Goal: Information Seeking & Learning: Check status

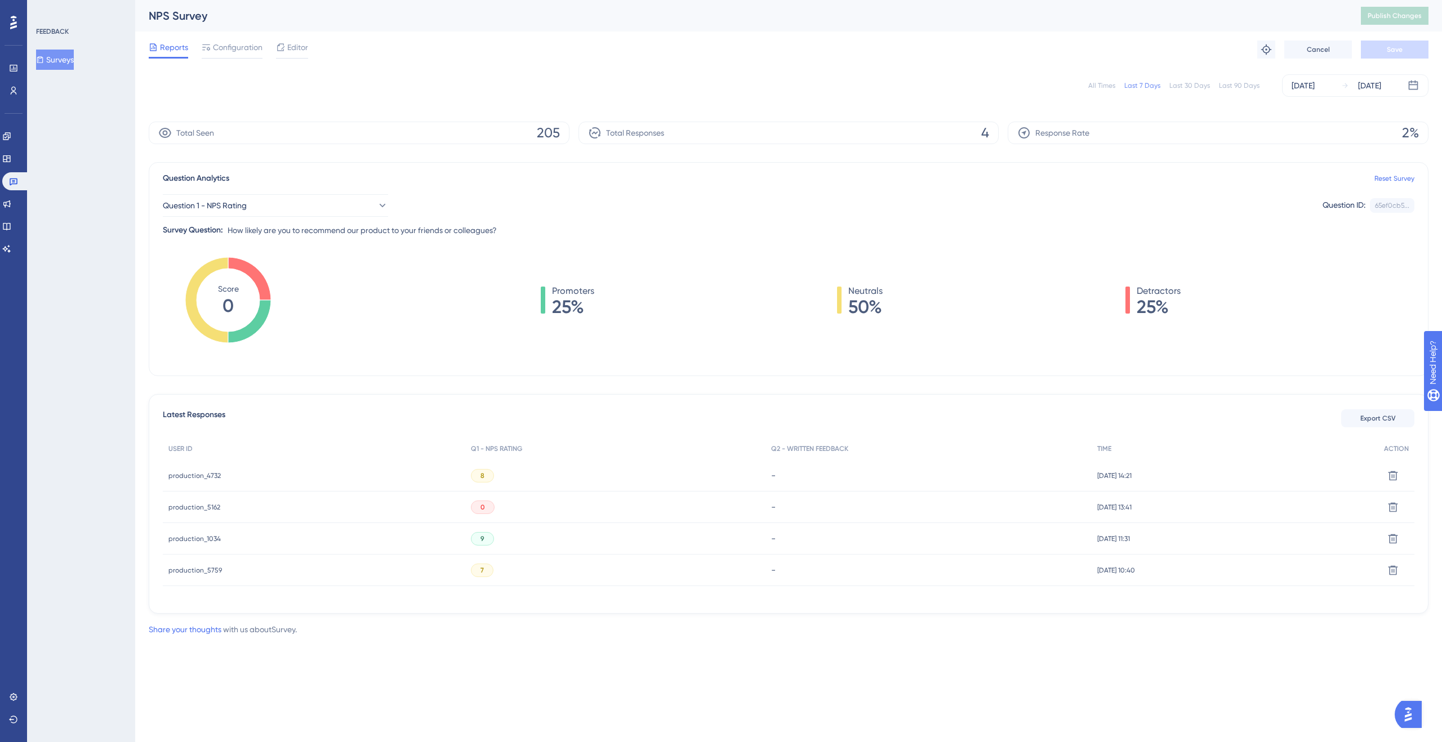
click at [482, 473] on div "8" at bounding box center [482, 476] width 23 height 14
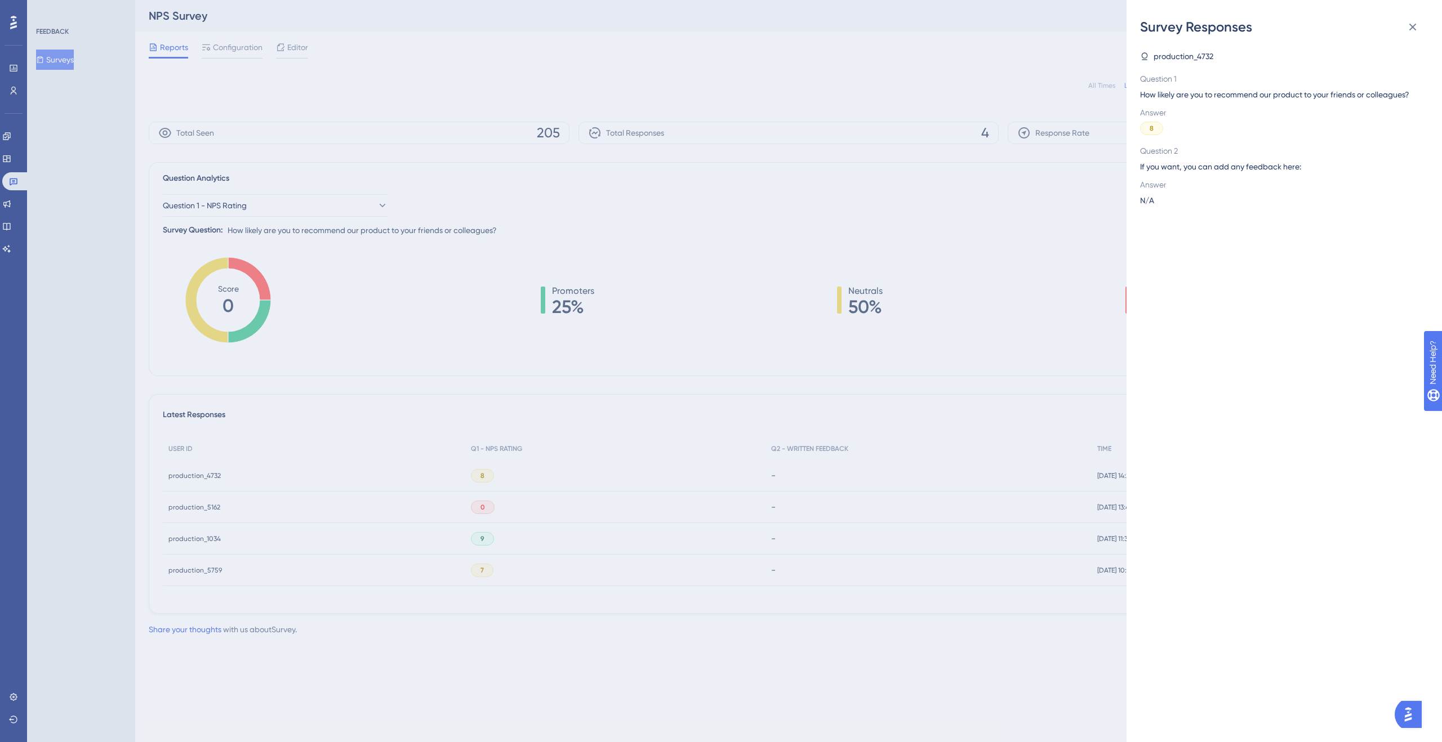
click at [449, 426] on div "Survey Responses production_4732 Question 1 How likely are you to recommend our…" at bounding box center [721, 371] width 1442 height 742
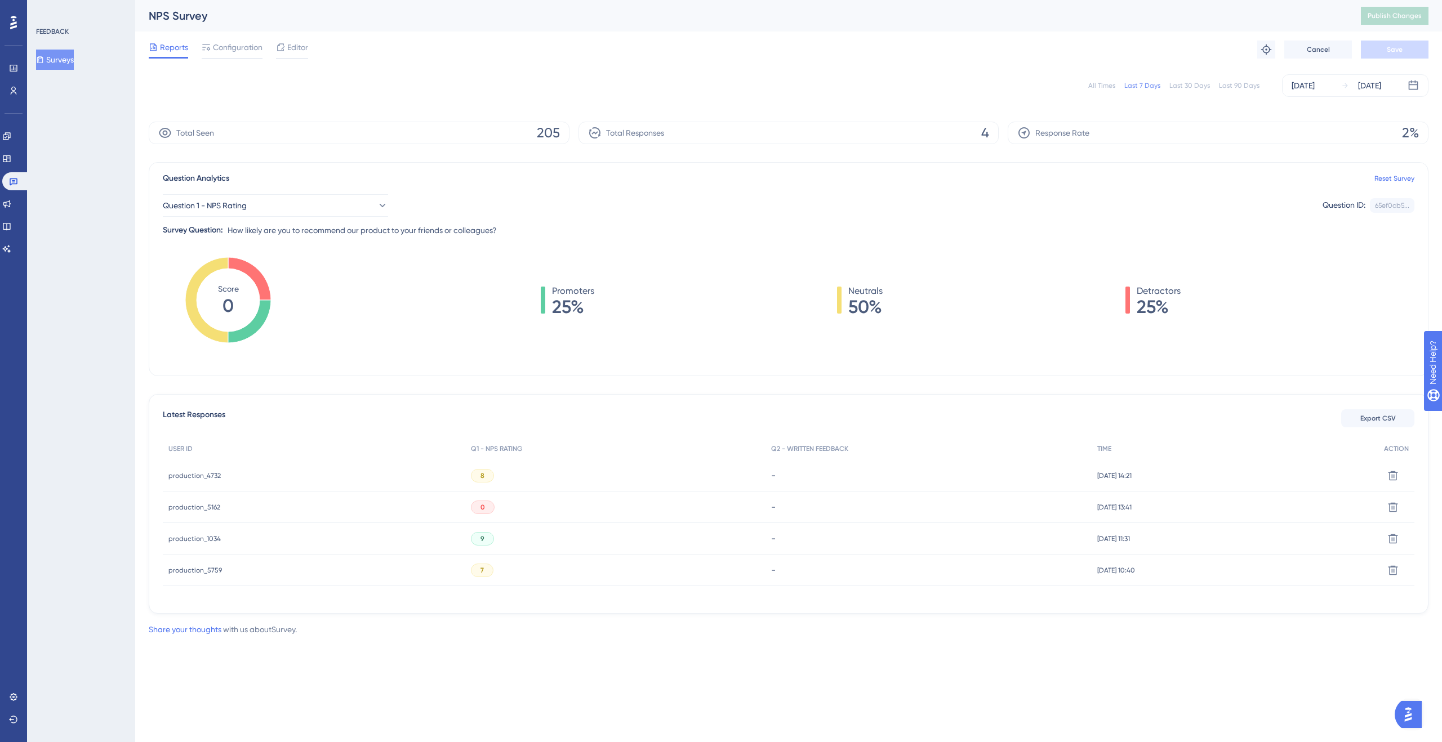
click at [201, 472] on span "production_4732" at bounding box center [194, 475] width 52 height 9
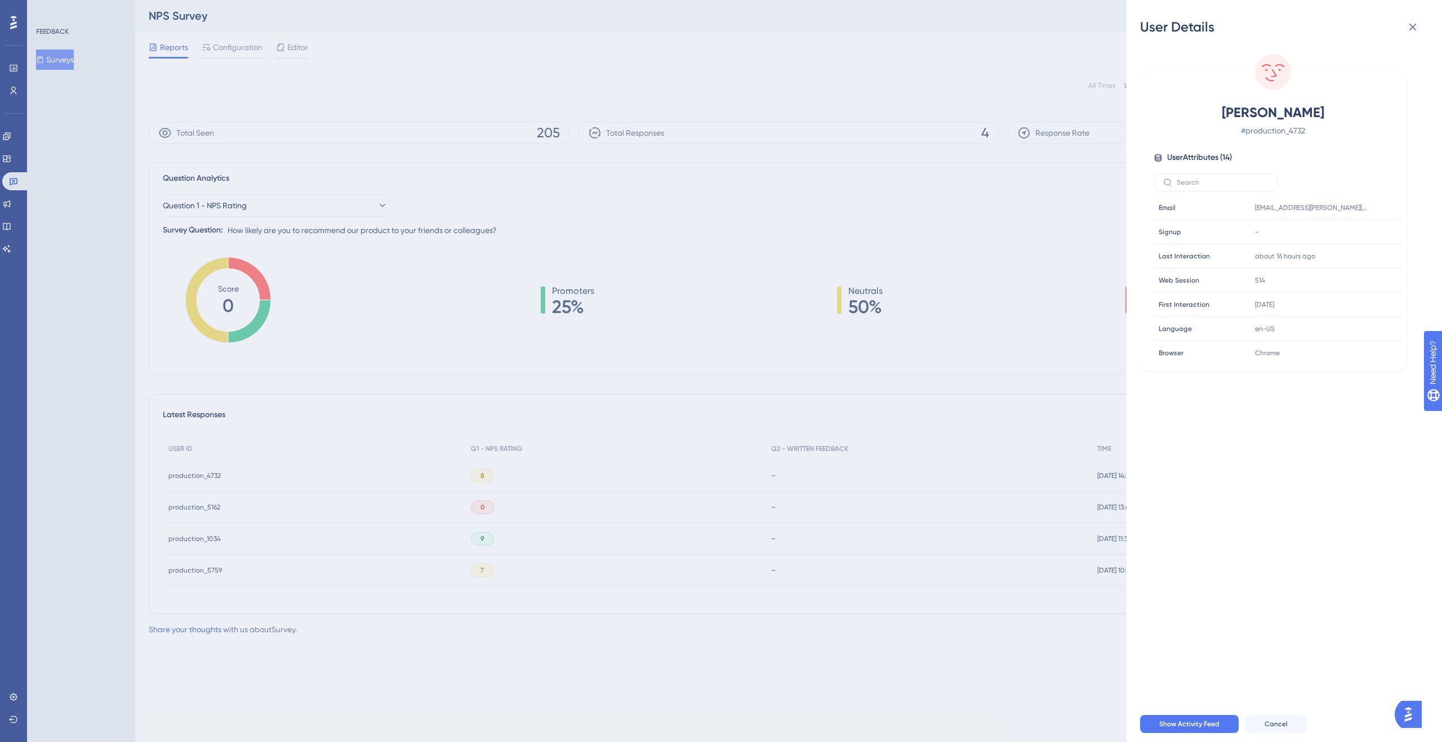
click at [717, 355] on div "User Details Kai Richter # production_4732 User Attributes ( 14 ) Email Email k…" at bounding box center [721, 371] width 1442 height 742
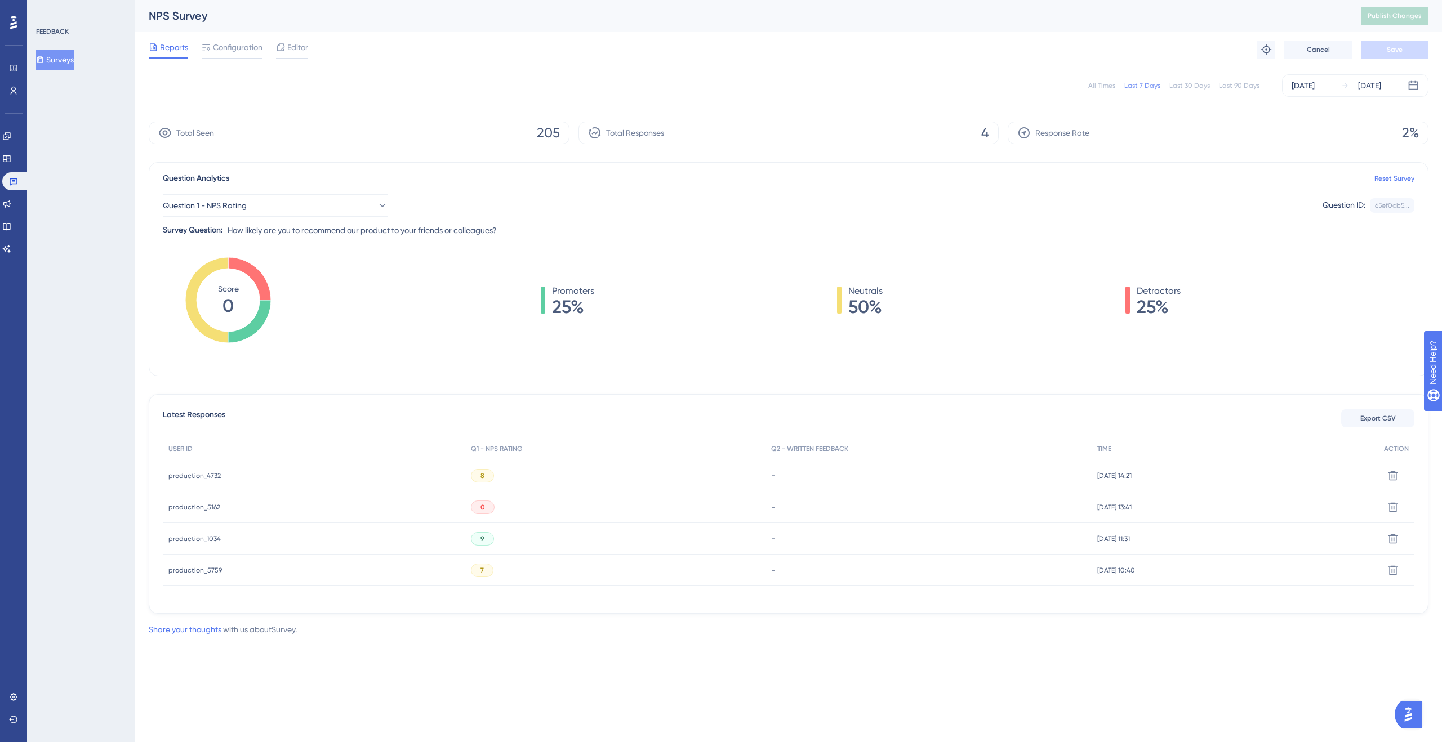
click at [209, 574] on span "production_5759" at bounding box center [194, 570] width 53 height 9
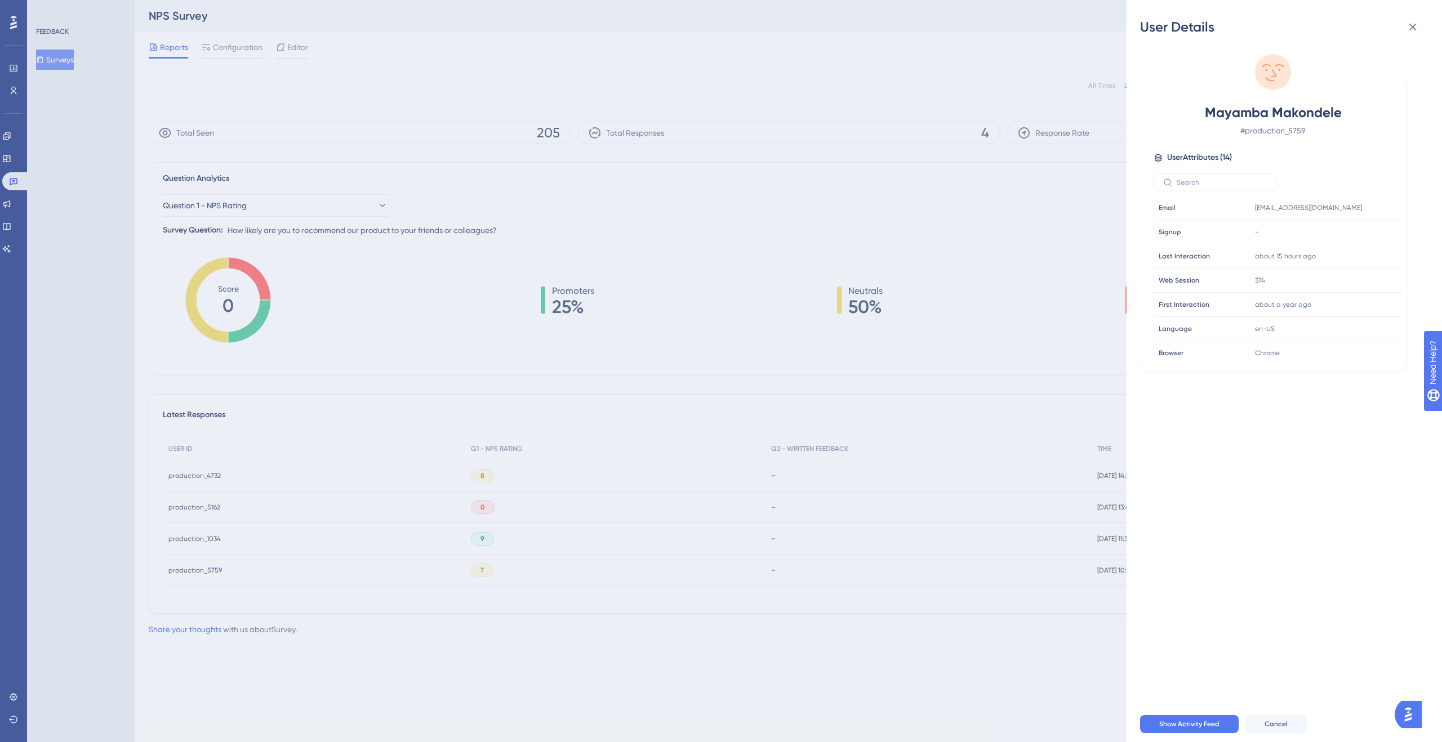
click at [775, 240] on div "User Details Mayamba Makondele # production_5759 User Attributes ( 14 ) Email E…" at bounding box center [721, 371] width 1442 height 742
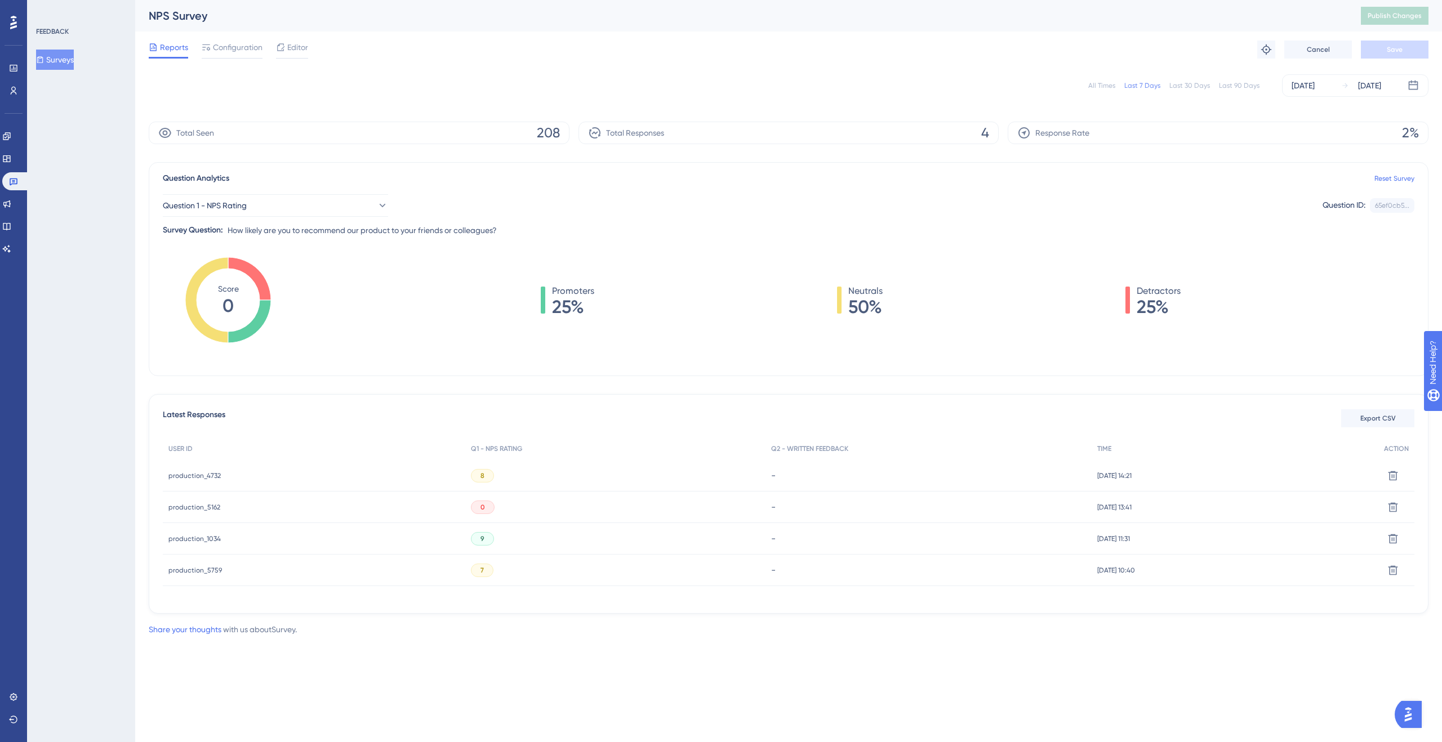
click at [1108, 83] on div "All Times" at bounding box center [1101, 85] width 27 height 9
click at [191, 601] on span "staging_224" at bounding box center [187, 601] width 39 height 9
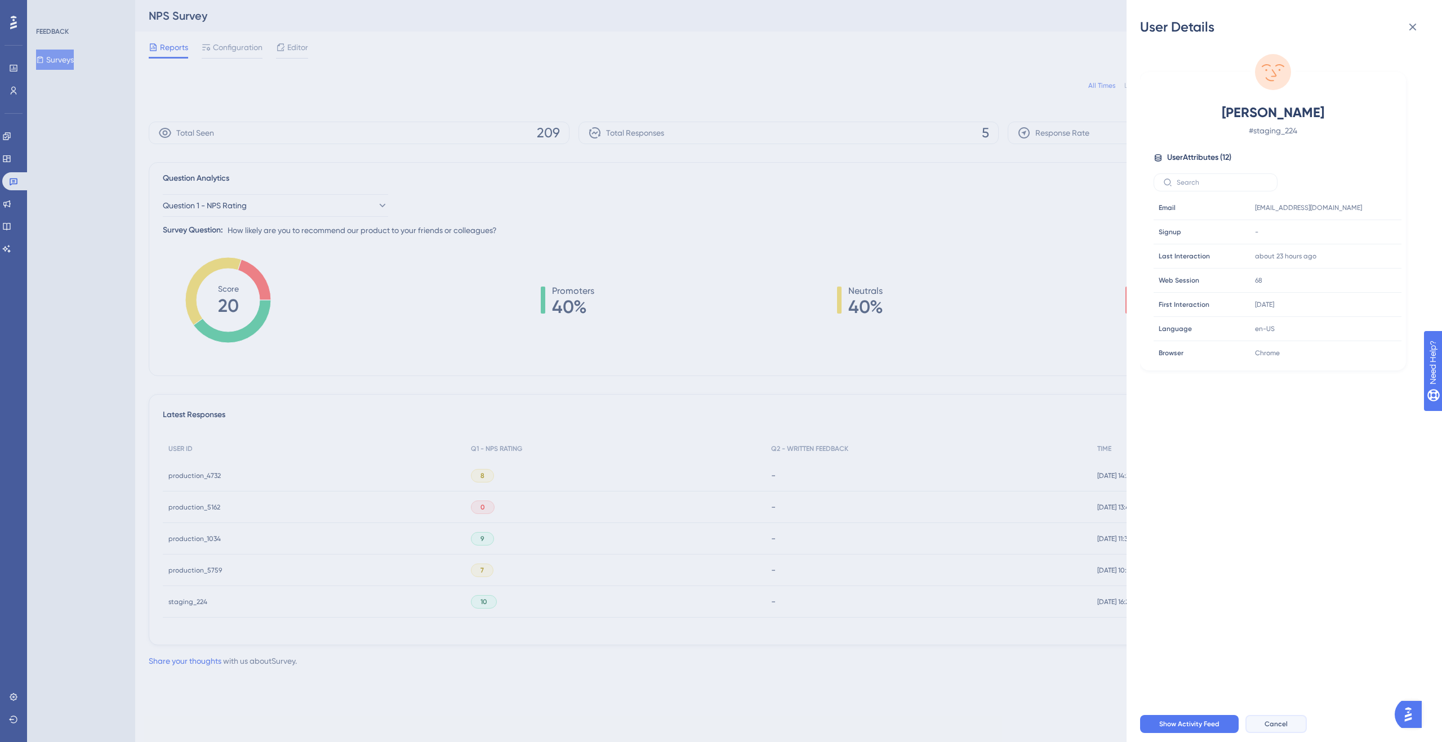
click at [1272, 722] on span "Cancel" at bounding box center [1275, 724] width 23 height 9
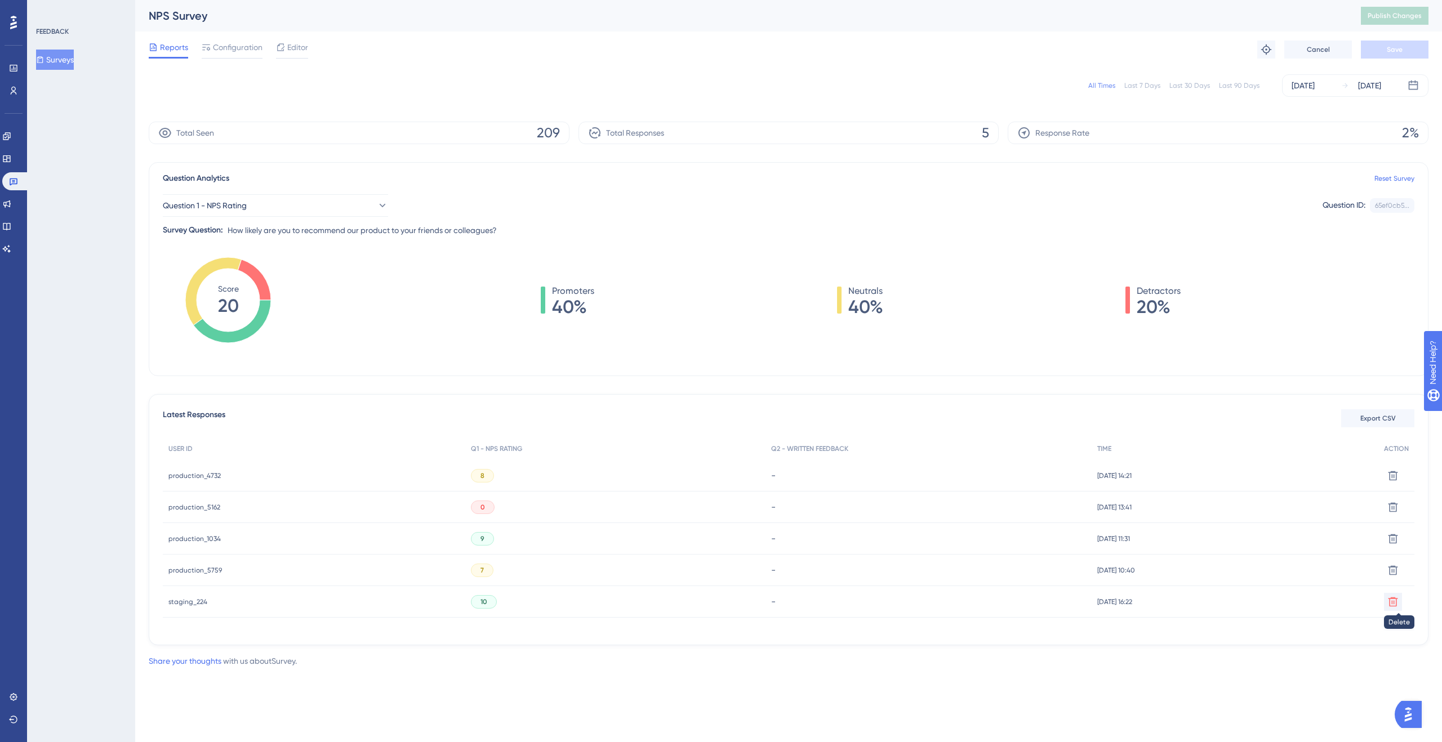
click at [1393, 601] on icon at bounding box center [1392, 601] width 11 height 11
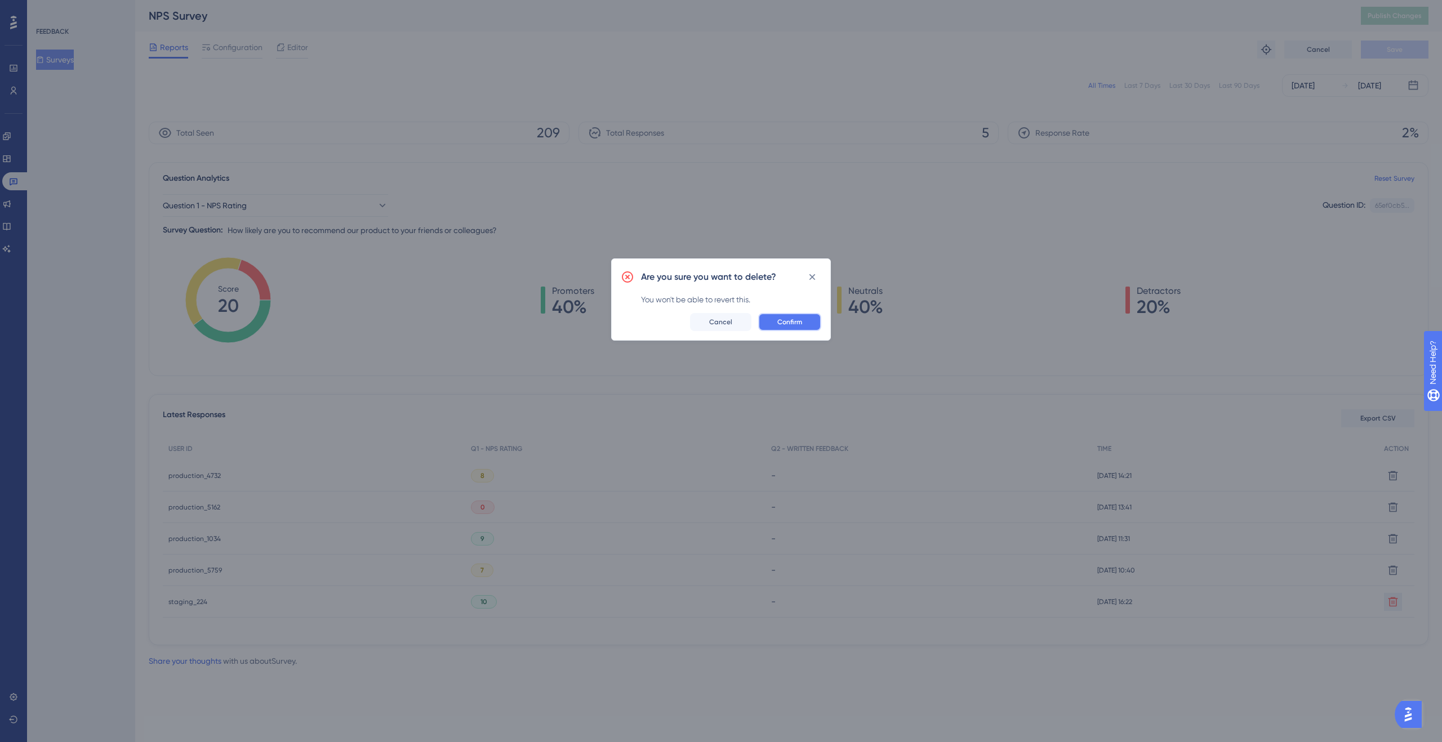
click at [782, 325] on span "Confirm" at bounding box center [789, 322] width 25 height 9
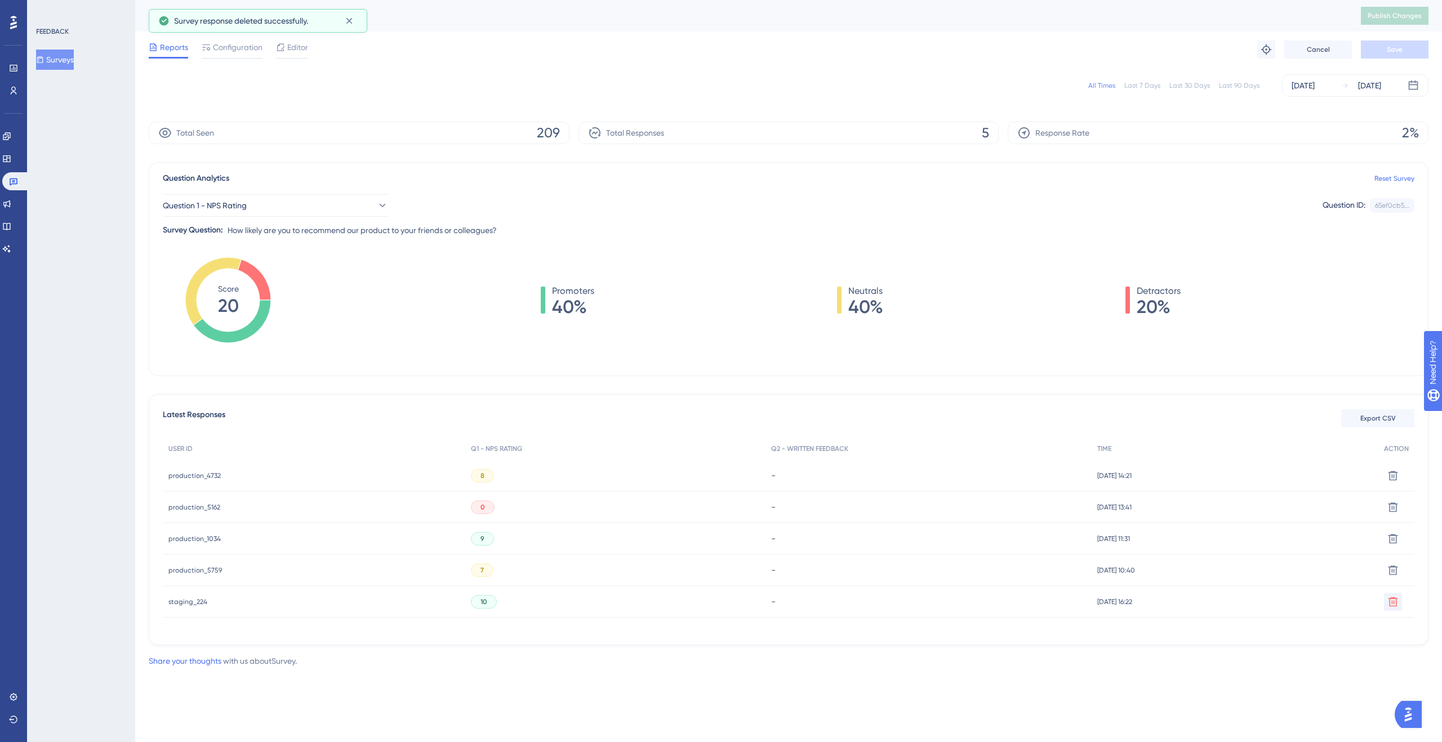
click at [202, 603] on span "staging_224" at bounding box center [187, 601] width 39 height 9
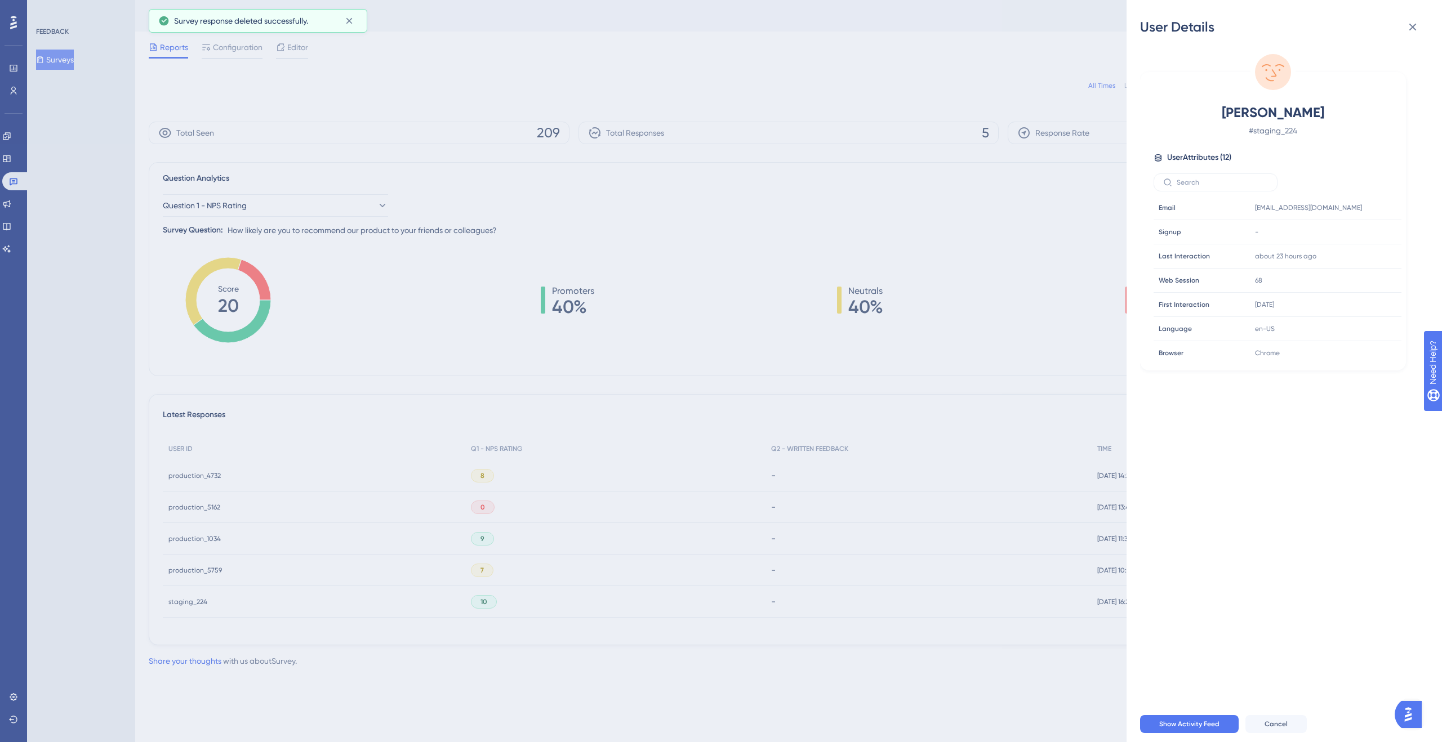
click at [947, 663] on div "User Details Daan Roegiers # staging_224 User Attributes ( 12 ) Email Email daa…" at bounding box center [721, 371] width 1442 height 742
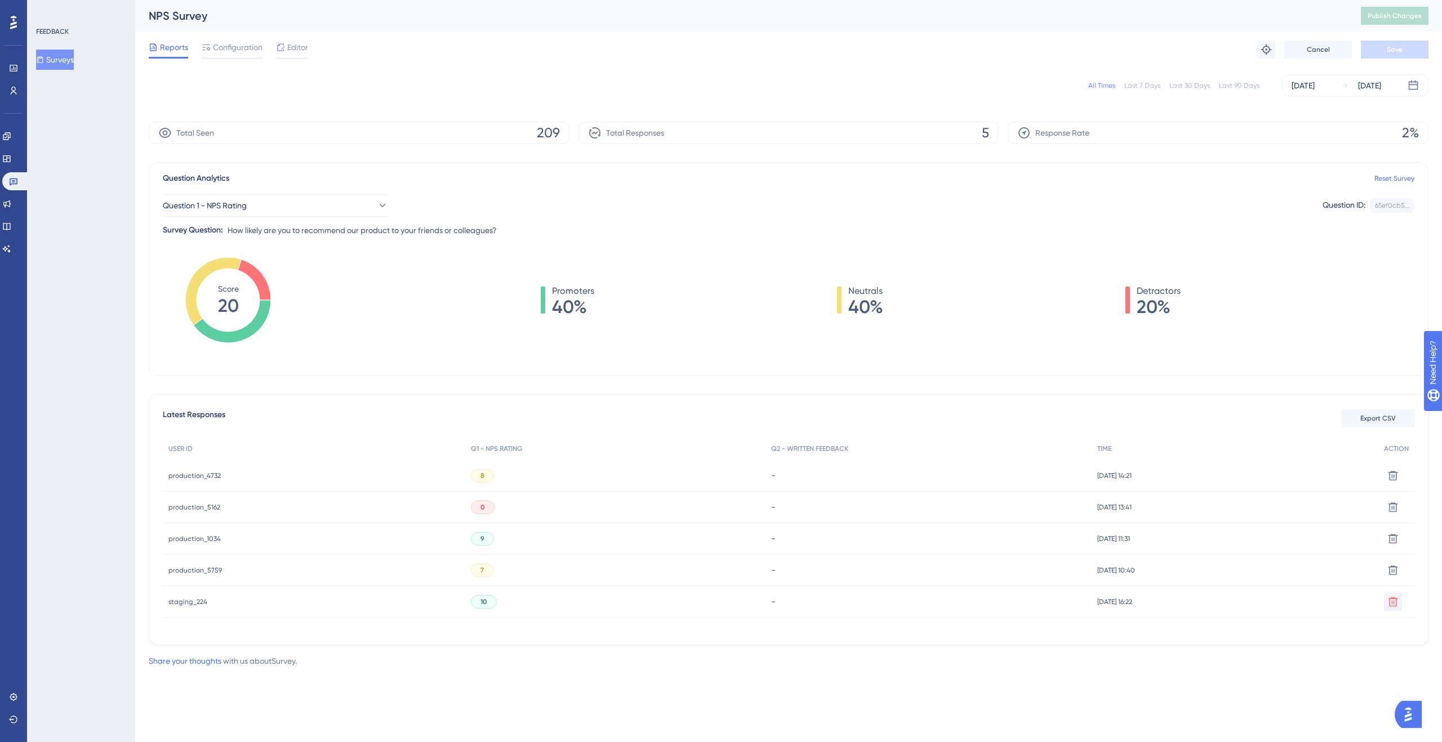
click at [185, 538] on span "production_1034" at bounding box center [194, 538] width 52 height 9
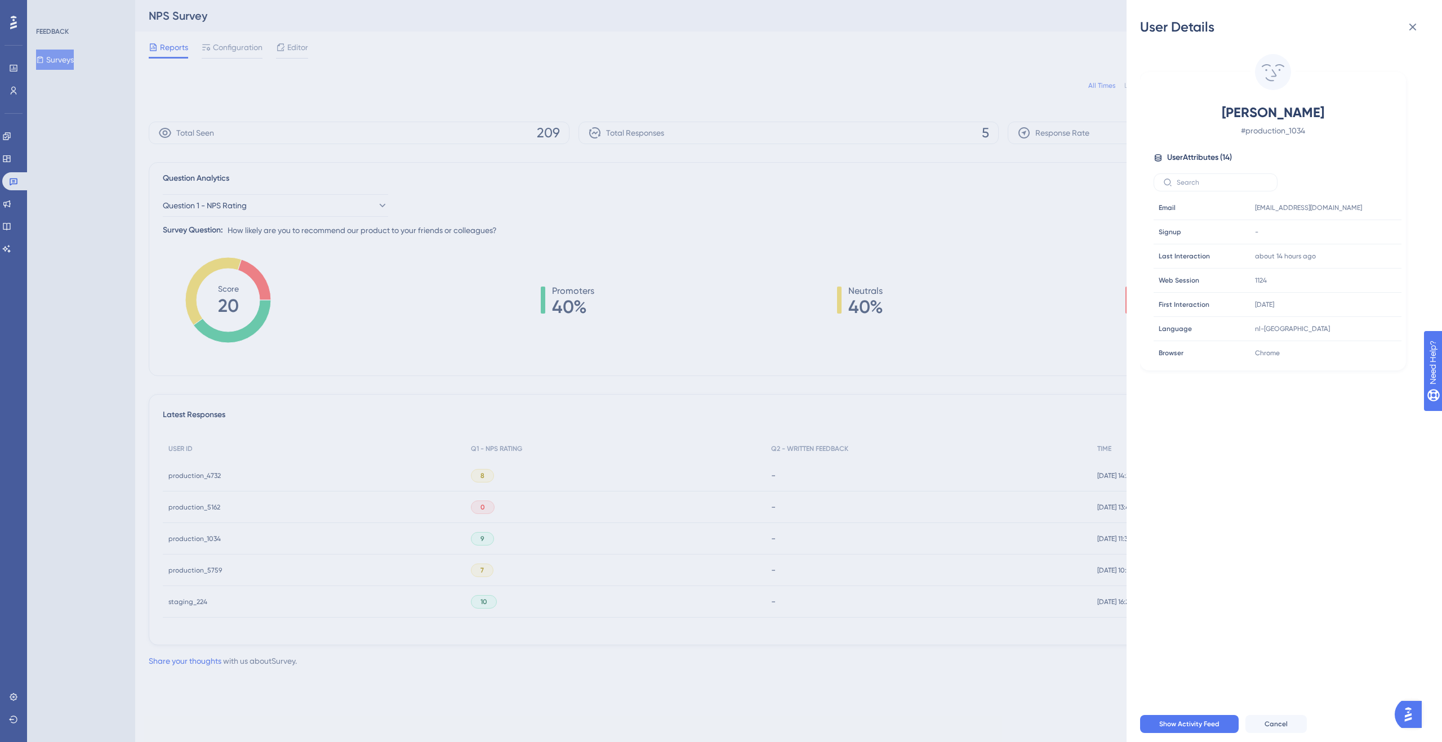
click at [763, 458] on div "User Details Geert Ost # production_1034 User Attributes ( 14 ) Email Email gee…" at bounding box center [721, 371] width 1442 height 742
